Goal: Find contact information: Find contact information

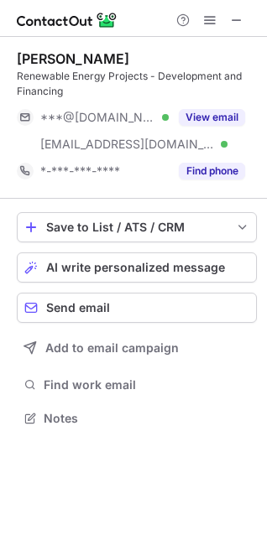
scroll to position [407, 267]
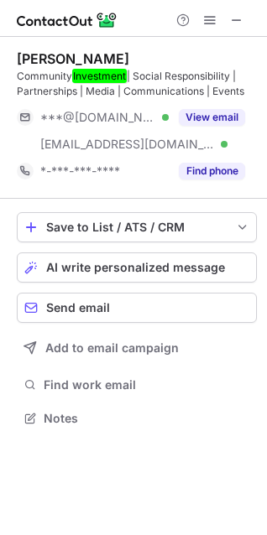
scroll to position [407, 267]
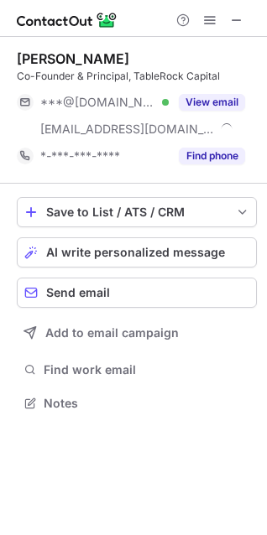
scroll to position [391, 267]
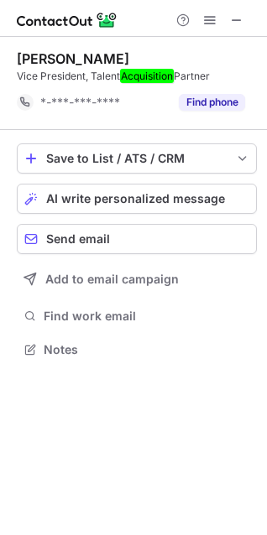
scroll to position [338, 267]
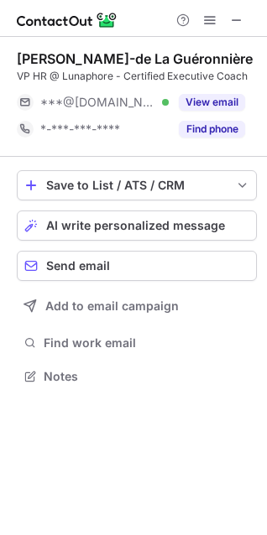
scroll to position [365, 267]
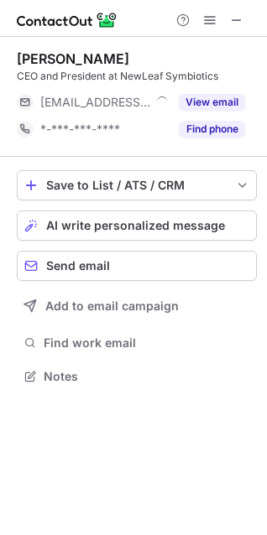
scroll to position [365, 267]
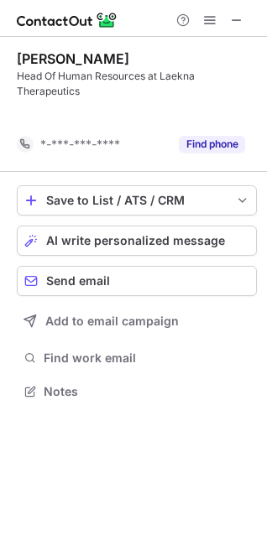
scroll to position [353, 267]
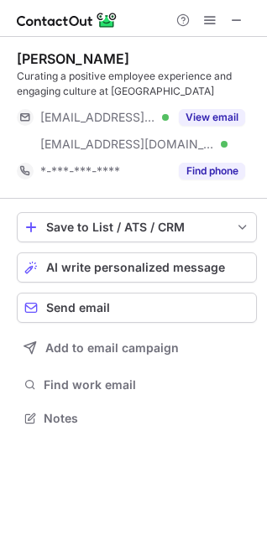
scroll to position [407, 267]
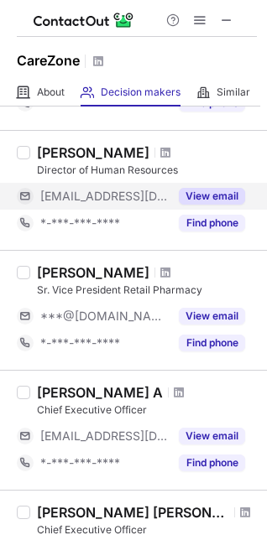
scroll to position [168, 0]
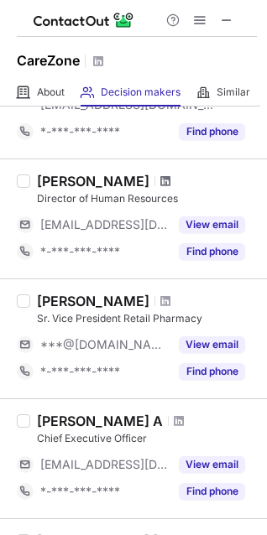
click at [160, 183] on span at bounding box center [165, 180] width 10 height 13
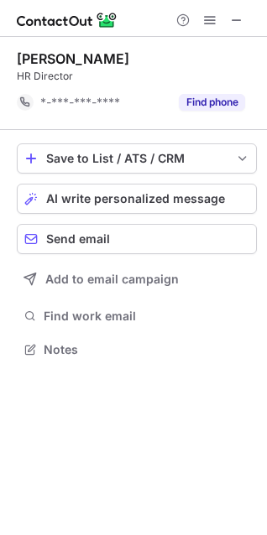
scroll to position [338, 267]
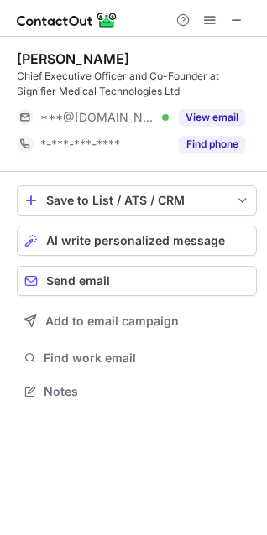
scroll to position [380, 267]
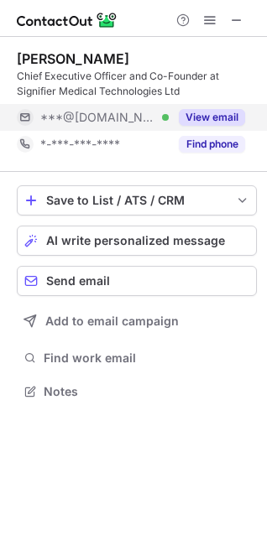
click at [139, 111] on span "***@hotmail.co.uk" at bounding box center [98, 117] width 116 height 15
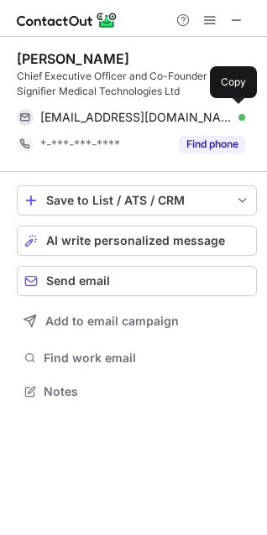
click at [137, 110] on span "akhil_st@hotmail.co.uk" at bounding box center [136, 117] width 192 height 15
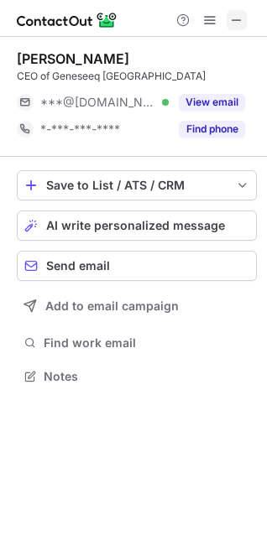
scroll to position [365, 267]
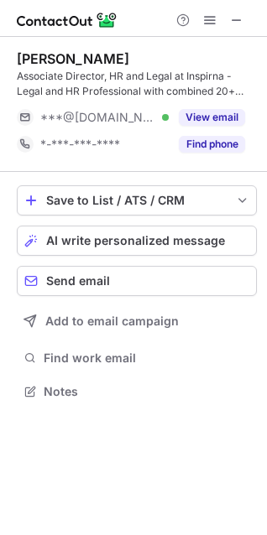
scroll to position [380, 267]
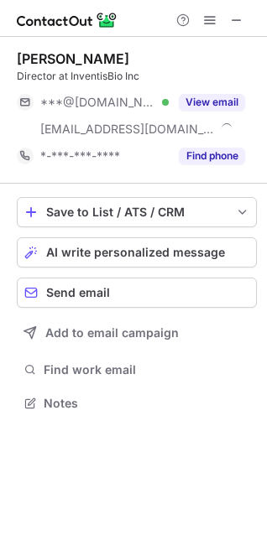
scroll to position [391, 267]
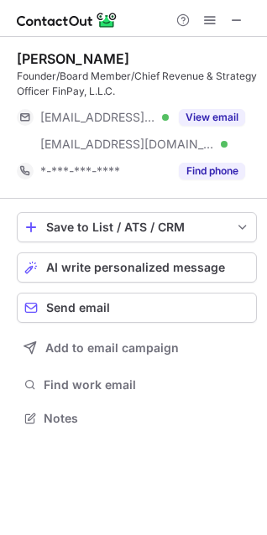
scroll to position [407, 267]
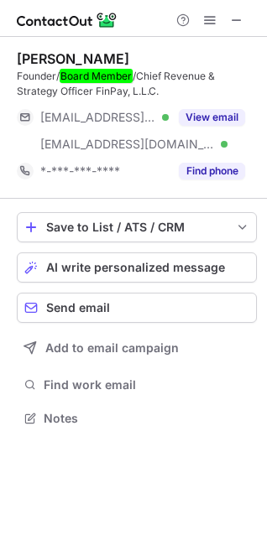
click at [66, 54] on div "[PERSON_NAME]" at bounding box center [73, 58] width 112 height 17
drag, startPoint x: 66, startPoint y: 54, endPoint x: 113, endPoint y: 54, distance: 46.9
click at [113, 54] on div "Christopher Wolfington" at bounding box center [73, 58] width 112 height 17
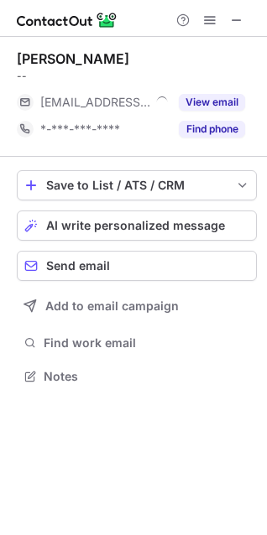
scroll to position [365, 267]
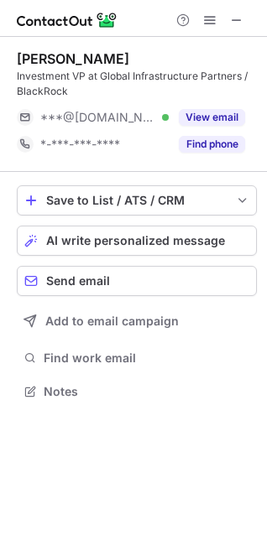
scroll to position [380, 267]
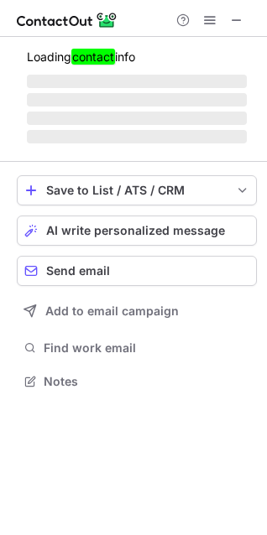
scroll to position [365, 267]
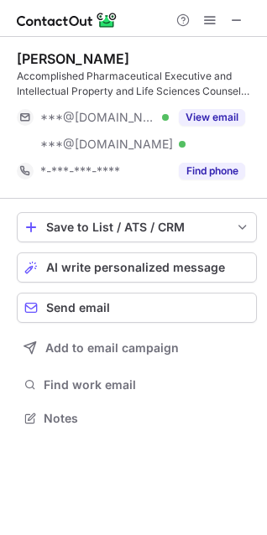
click at [56, 59] on div "[PERSON_NAME]" at bounding box center [73, 58] width 112 height 17
drag, startPoint x: 56, startPoint y: 59, endPoint x: 111, endPoint y: 58, distance: 54.5
click at [111, 58] on div "Matthew Blischak" at bounding box center [73, 58] width 112 height 17
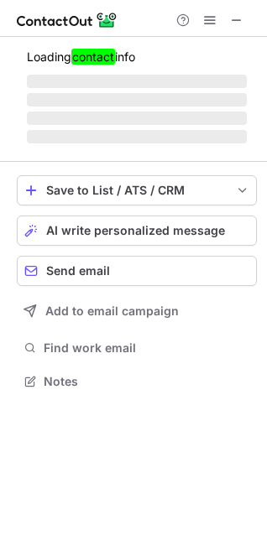
scroll to position [391, 267]
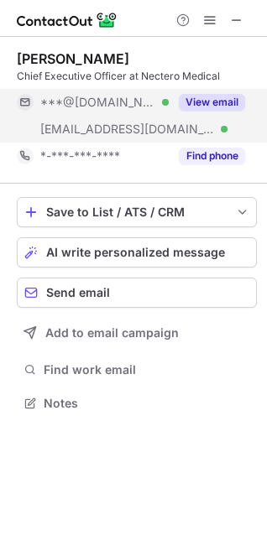
click at [109, 107] on span "***@hotmail.com" at bounding box center [98, 102] width 116 height 15
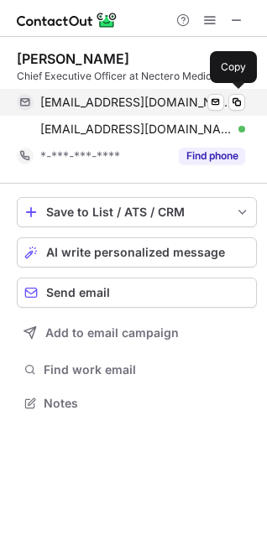
click at [113, 101] on span "jackspringer1122@hotmail.com" at bounding box center [136, 102] width 192 height 15
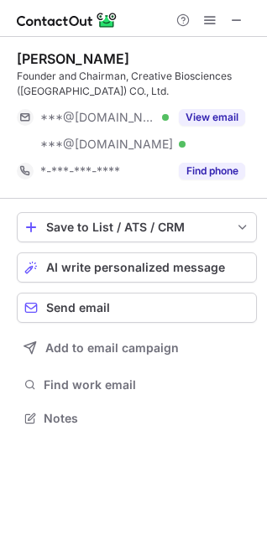
scroll to position [407, 267]
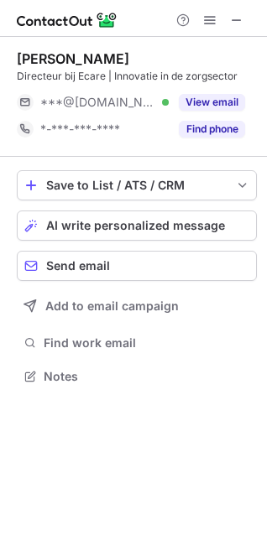
scroll to position [365, 267]
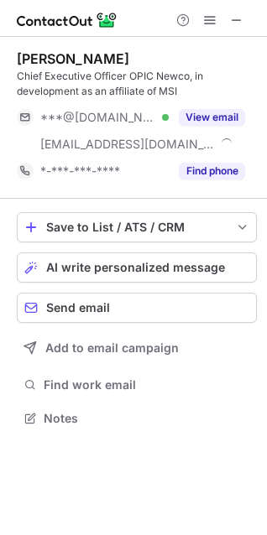
scroll to position [407, 267]
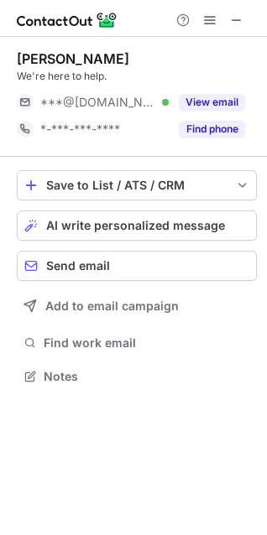
scroll to position [365, 267]
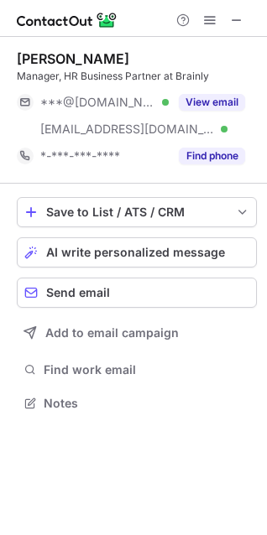
scroll to position [391, 267]
click at [49, 51] on div "[PERSON_NAME]" at bounding box center [73, 58] width 112 height 17
drag, startPoint x: 49, startPoint y: 51, endPoint x: 86, endPoint y: 54, distance: 37.8
click at [86, 54] on div "[PERSON_NAME]" at bounding box center [73, 58] width 112 height 17
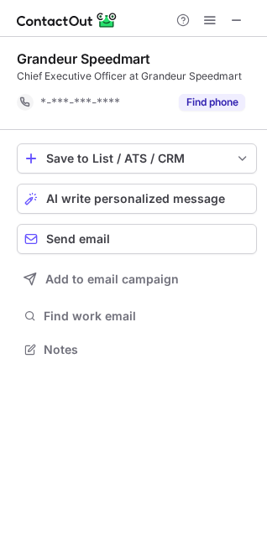
scroll to position [338, 267]
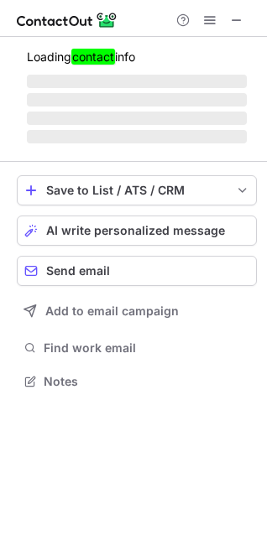
scroll to position [391, 267]
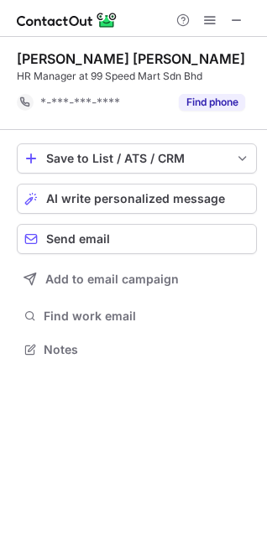
scroll to position [338, 267]
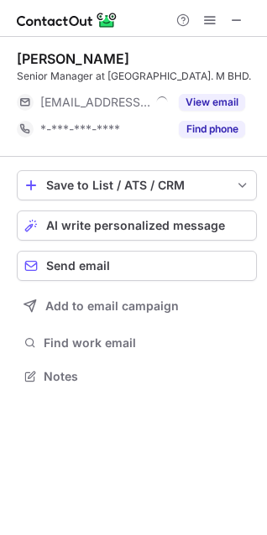
scroll to position [365, 267]
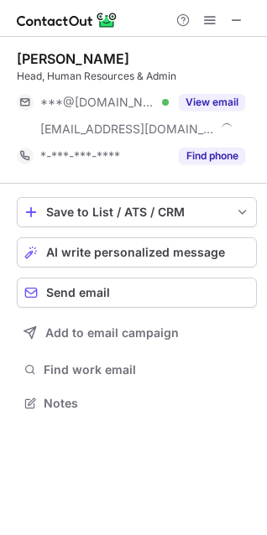
scroll to position [391, 267]
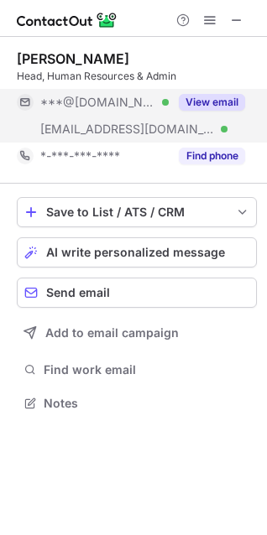
click at [96, 133] on span "***@aeoncredit.com.my" at bounding box center [127, 129] width 174 height 15
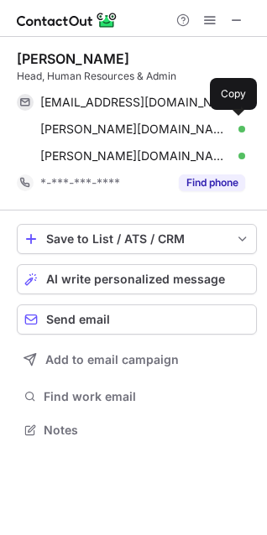
scroll to position [418, 267]
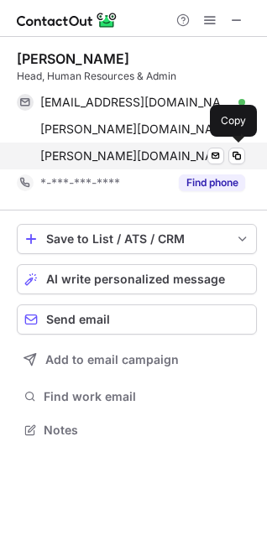
click at [101, 149] on span "belinda.ong@aeoncredit.com.my" at bounding box center [136, 155] width 192 height 15
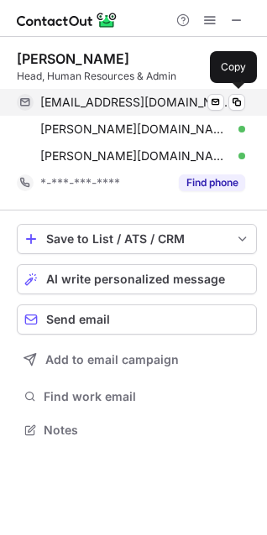
click at [111, 96] on span "belindaong@yahoo.com" at bounding box center [136, 102] width 192 height 15
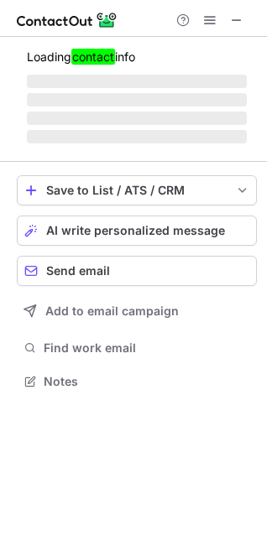
scroll to position [365, 267]
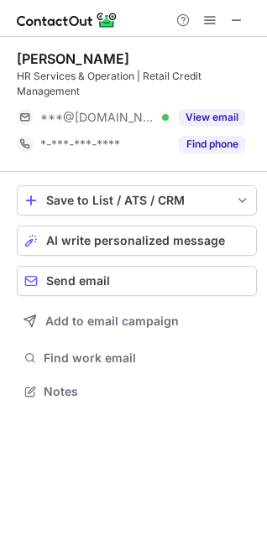
scroll to position [380, 267]
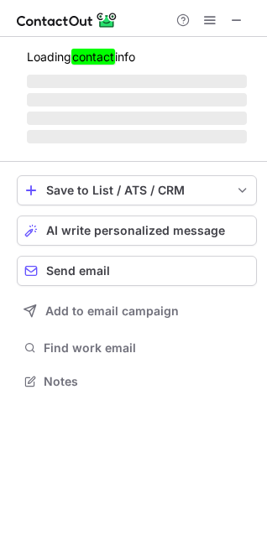
scroll to position [365, 267]
